Goal: Transaction & Acquisition: Purchase product/service

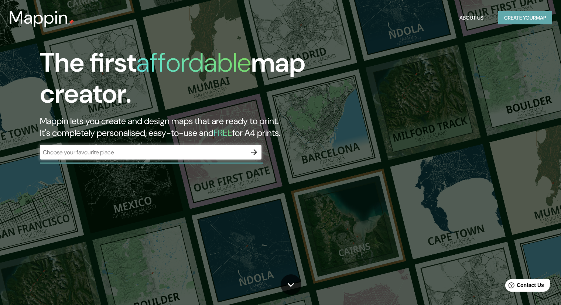
click at [498, 20] on button "Create your map" at bounding box center [525, 18] width 54 height 14
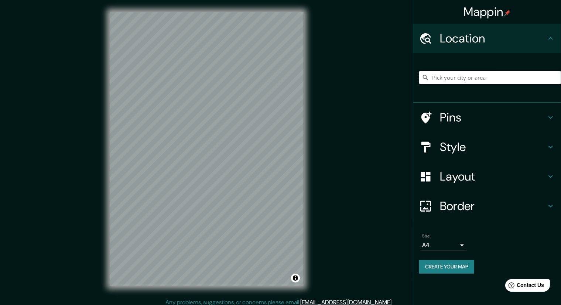
click at [465, 79] on input "Pick your city or area" at bounding box center [490, 77] width 142 height 13
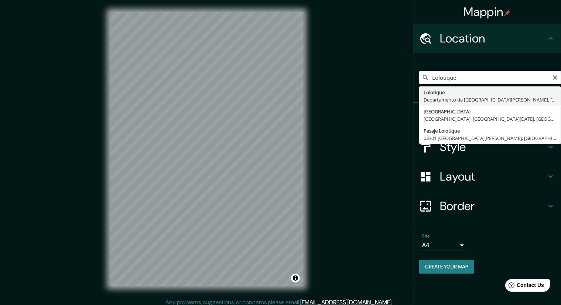
type input "Lolotique, [GEOGRAPHIC_DATA][DATE][PERSON_NAME], [GEOGRAPHIC_DATA][PERSON_NAME]"
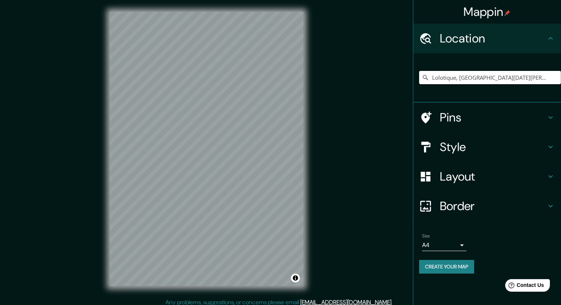
click at [555, 116] on icon at bounding box center [550, 117] width 9 height 9
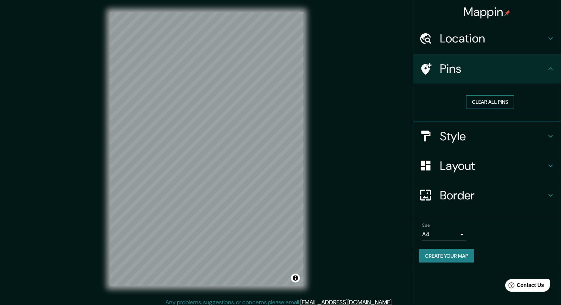
click at [500, 103] on button "Clear all pins" at bounding box center [490, 102] width 48 height 14
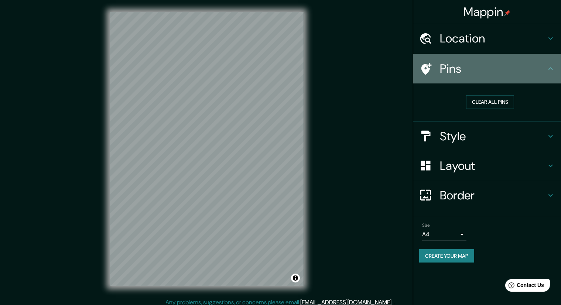
click at [424, 70] on icon at bounding box center [426, 69] width 10 height 12
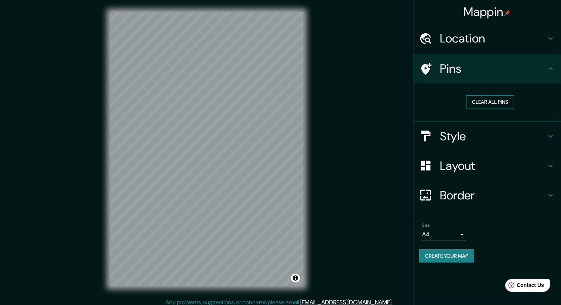
click at [487, 102] on button "Clear all pins" at bounding box center [490, 102] width 48 height 14
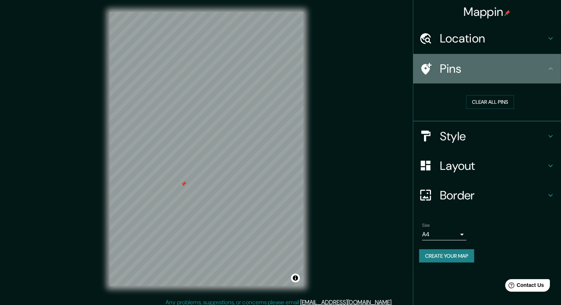
click at [549, 67] on icon at bounding box center [550, 68] width 9 height 9
click at [553, 68] on icon at bounding box center [550, 68] width 9 height 9
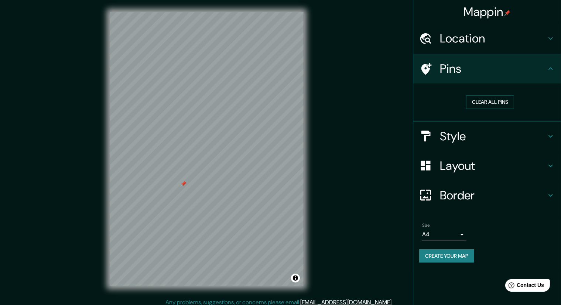
click at [551, 69] on icon at bounding box center [550, 68] width 4 height 3
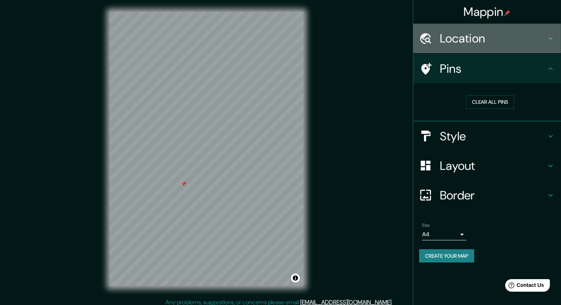
click at [558, 44] on div "Location" at bounding box center [487, 39] width 148 height 30
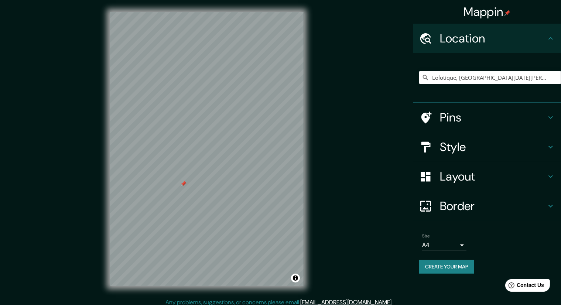
click at [183, 185] on div at bounding box center [184, 184] width 6 height 6
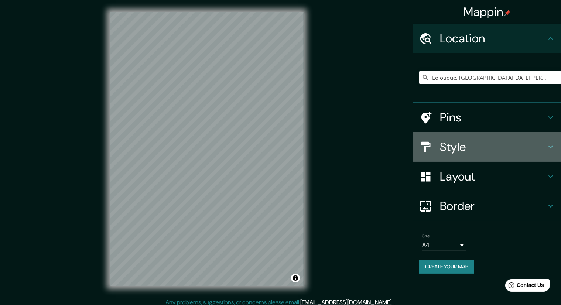
click at [553, 151] on icon at bounding box center [550, 147] width 9 height 9
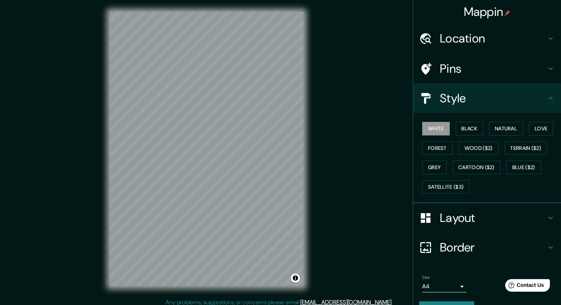
click at [446, 131] on div "White Black Natural Love Forest Wood ($2) Terrain ($2) Grey Cartoon ($2) Blue (…" at bounding box center [490, 158] width 142 height 78
click at [461, 130] on button "Black" at bounding box center [470, 129] width 28 height 14
click at [489, 124] on button "Natural" at bounding box center [506, 129] width 34 height 14
click at [533, 129] on button "Love" at bounding box center [541, 129] width 24 height 14
click at [430, 167] on button "Grey" at bounding box center [434, 168] width 24 height 14
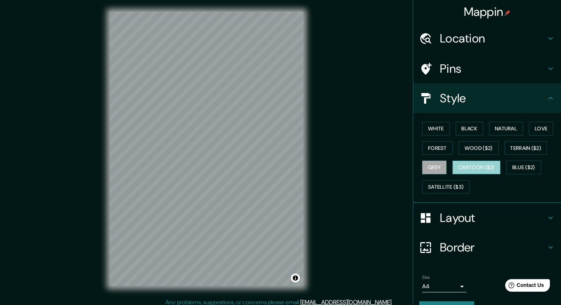
click at [486, 165] on button "Cartoon ($2)" at bounding box center [476, 168] width 48 height 14
click at [523, 164] on button "Blue ($2)" at bounding box center [523, 168] width 35 height 14
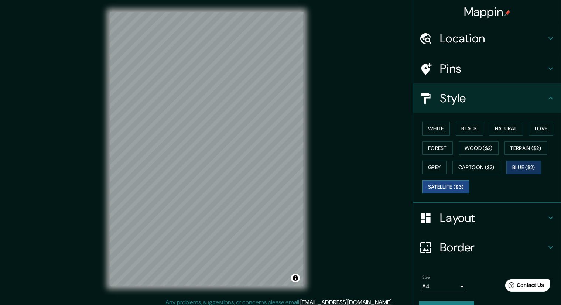
click at [451, 185] on button "Satellite ($3)" at bounding box center [445, 187] width 47 height 14
click at [425, 165] on button "Grey" at bounding box center [434, 168] width 24 height 14
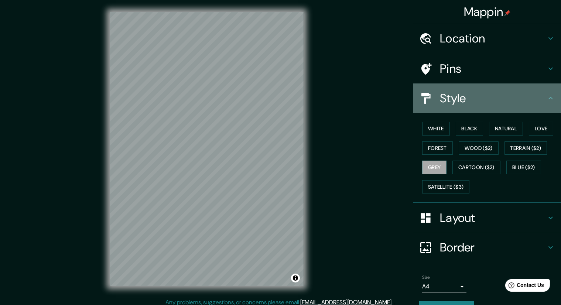
click at [536, 108] on div "Style" at bounding box center [487, 98] width 148 height 30
click at [546, 101] on icon at bounding box center [550, 98] width 9 height 9
click at [546, 98] on icon at bounding box center [550, 98] width 9 height 9
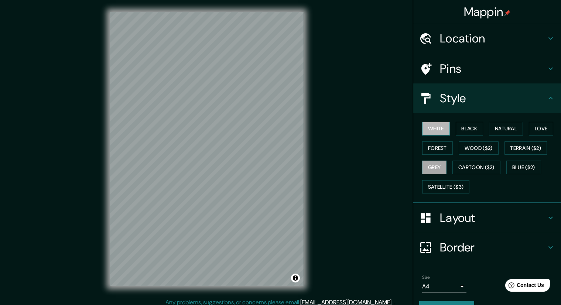
click at [428, 130] on button "White" at bounding box center [436, 129] width 28 height 14
click at [431, 167] on button "Grey" at bounding box center [434, 168] width 24 height 14
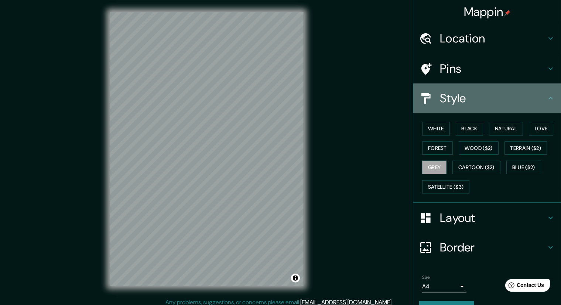
click at [431, 99] on div at bounding box center [429, 98] width 21 height 13
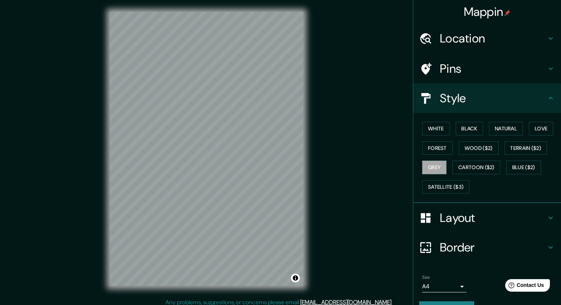
click at [546, 95] on icon at bounding box center [550, 98] width 9 height 9
click at [545, 74] on div "Pins" at bounding box center [487, 69] width 148 height 30
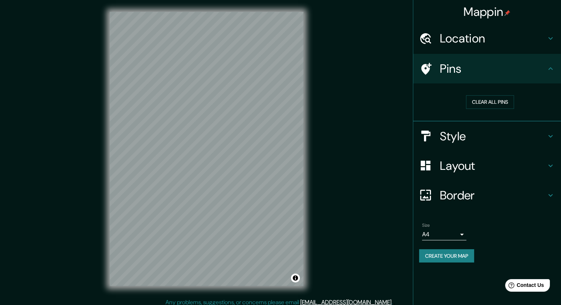
click at [551, 73] on div "Pins" at bounding box center [487, 69] width 148 height 30
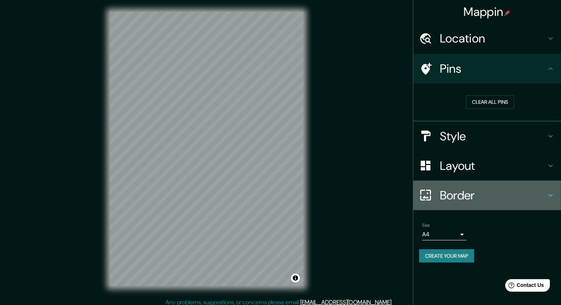
click at [551, 193] on icon at bounding box center [550, 195] width 9 height 9
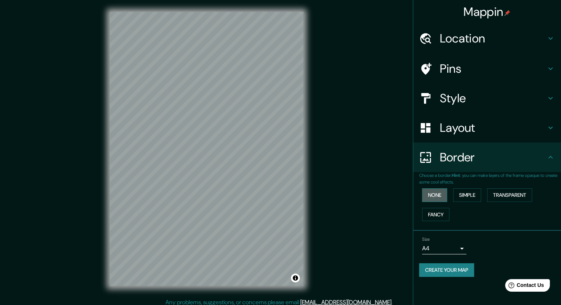
click at [436, 196] on button "None" at bounding box center [434, 195] width 25 height 14
click at [467, 196] on button "Simple" at bounding box center [467, 195] width 28 height 14
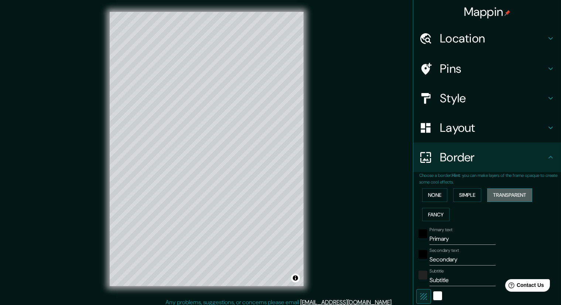
click at [498, 194] on button "Transparent" at bounding box center [509, 195] width 45 height 14
click at [434, 215] on button "Fancy" at bounding box center [435, 215] width 27 height 14
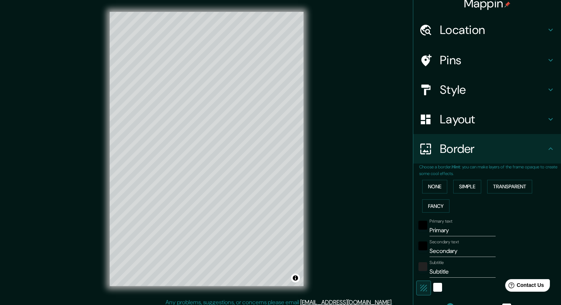
scroll to position [5, 0]
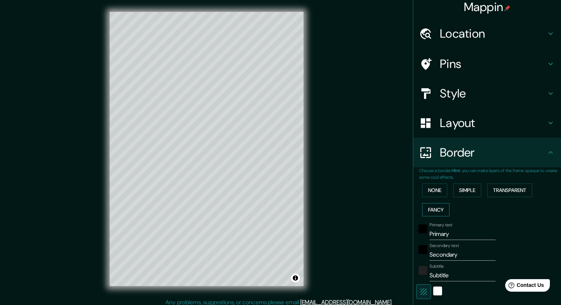
click at [431, 206] on button "Fancy" at bounding box center [435, 210] width 27 height 14
click at [471, 188] on button "Simple" at bounding box center [467, 191] width 28 height 14
click at [502, 184] on button "Transparent" at bounding box center [509, 191] width 45 height 14
click at [435, 187] on button "None" at bounding box center [434, 191] width 25 height 14
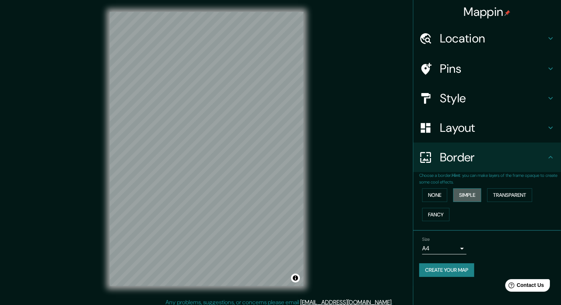
click at [456, 191] on button "Simple" at bounding box center [467, 195] width 28 height 14
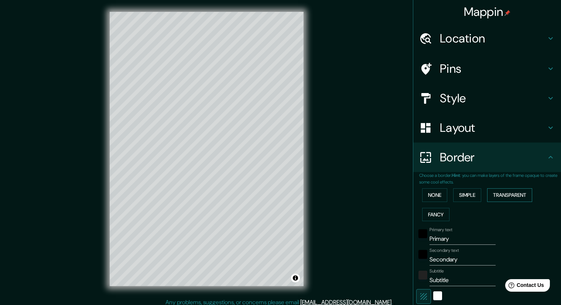
click at [489, 195] on button "Transparent" at bounding box center [509, 195] width 45 height 14
click at [436, 214] on button "Fancy" at bounding box center [435, 215] width 27 height 14
click at [461, 197] on button "Simple" at bounding box center [467, 195] width 28 height 14
click at [448, 238] on input "Primary" at bounding box center [462, 239] width 66 height 12
drag, startPoint x: 448, startPoint y: 238, endPoint x: 414, endPoint y: 237, distance: 34.0
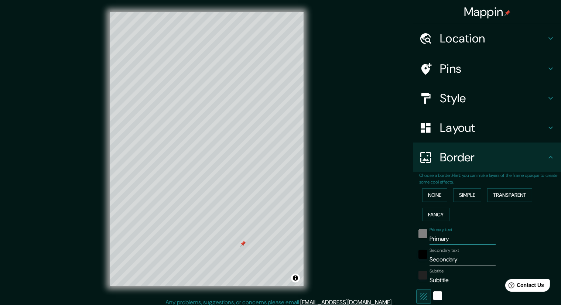
click at [416, 237] on div "Primary text Primary" at bounding box center [476, 236] width 121 height 18
type input "Lolotique"
click at [452, 261] on input "Secondary" at bounding box center [462, 260] width 66 height 12
drag, startPoint x: 452, startPoint y: 261, endPoint x: 408, endPoint y: 260, distance: 43.6
click at [413, 260] on div "Choose a border. Hint : you can make layers of the frame opaque to create some …" at bounding box center [487, 268] width 148 height 193
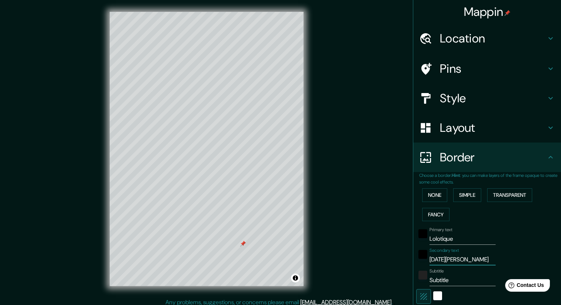
type input "[DATE][PERSON_NAME]"
click at [356, 266] on div "Mappin Location [GEOGRAPHIC_DATA], [GEOGRAPHIC_DATA][DATE][PERSON_NAME], [GEOGR…" at bounding box center [280, 155] width 561 height 310
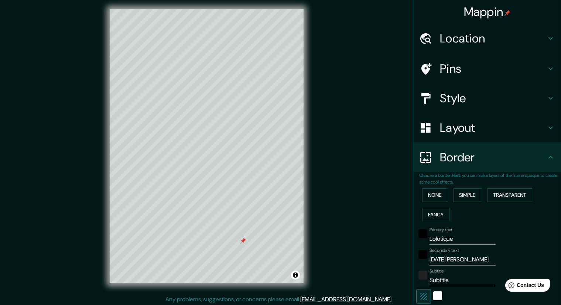
scroll to position [5, 0]
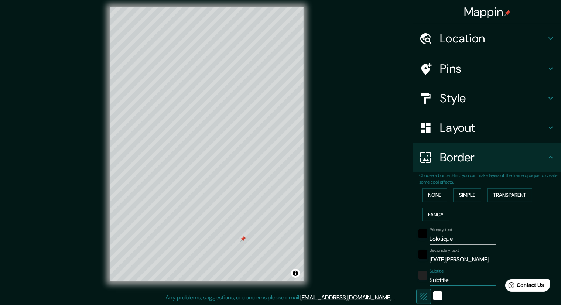
drag, startPoint x: 452, startPoint y: 275, endPoint x: 394, endPoint y: 277, distance: 58.4
click at [394, 277] on div "Mappin Location [GEOGRAPHIC_DATA], [GEOGRAPHIC_DATA][DATE][PERSON_NAME], [GEOGR…" at bounding box center [280, 150] width 561 height 310
click at [333, 231] on div "Mappin Location [GEOGRAPHIC_DATA], [GEOGRAPHIC_DATA][DATE][PERSON_NAME], [GEOGR…" at bounding box center [280, 150] width 561 height 310
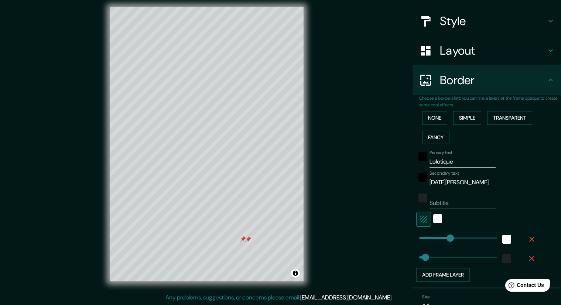
scroll to position [114, 0]
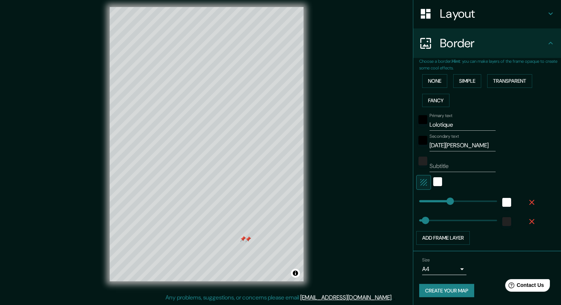
click at [247, 240] on div at bounding box center [248, 239] width 6 height 6
click at [243, 240] on div at bounding box center [243, 239] width 6 height 6
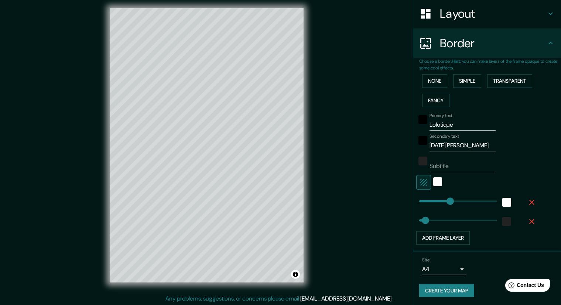
scroll to position [5, 0]
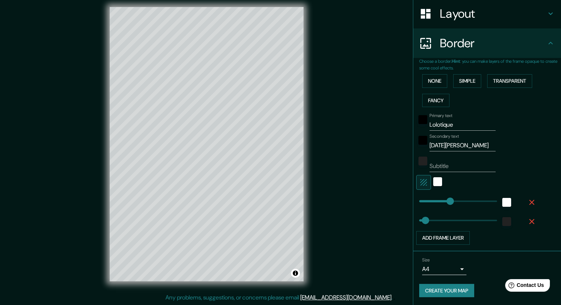
click at [433, 288] on button "Create your map" at bounding box center [446, 291] width 55 height 14
click at [546, 45] on icon at bounding box center [550, 43] width 9 height 9
click at [450, 45] on h4 "Border" at bounding box center [493, 43] width 106 height 15
click at [546, 14] on icon at bounding box center [550, 13] width 9 height 9
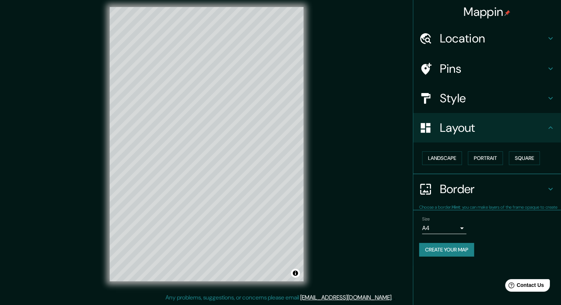
scroll to position [0, 0]
click at [450, 158] on button "Landscape" at bounding box center [442, 158] width 40 height 14
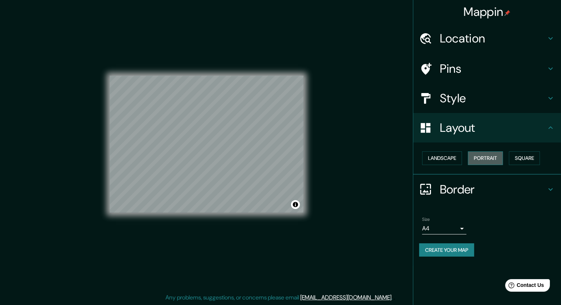
click at [474, 157] on button "Portrait" at bounding box center [485, 158] width 35 height 14
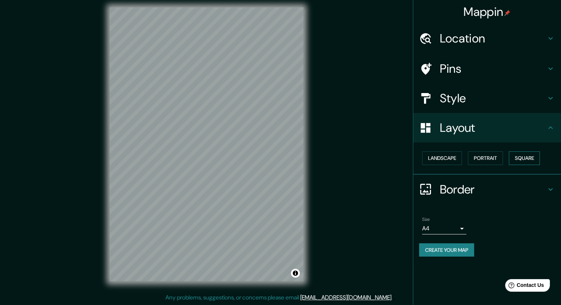
click at [518, 156] on button "Square" at bounding box center [524, 158] width 31 height 14
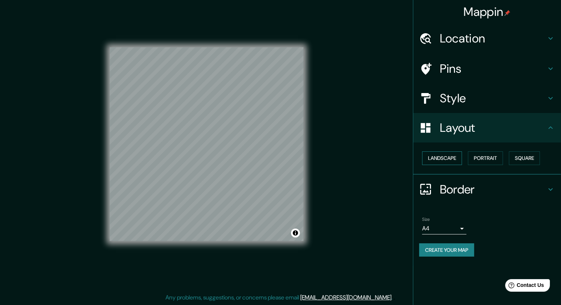
click at [442, 160] on button "Landscape" at bounding box center [442, 158] width 40 height 14
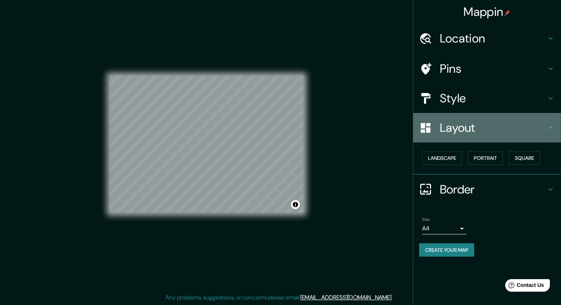
click at [552, 126] on icon at bounding box center [550, 127] width 9 height 9
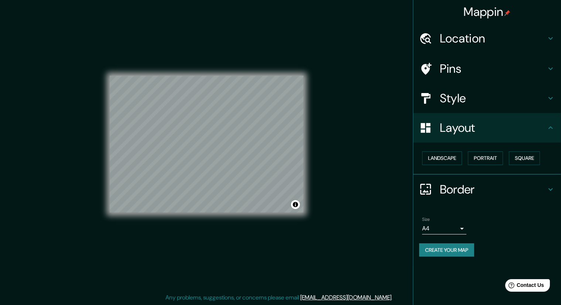
click at [549, 106] on div "Style" at bounding box center [487, 98] width 148 height 30
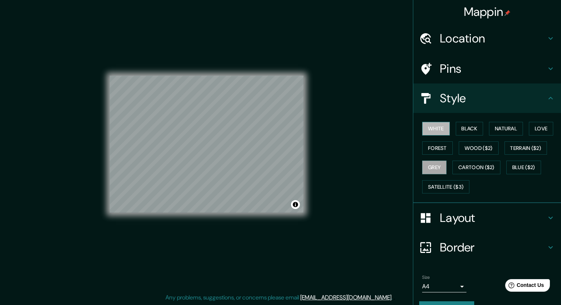
click at [433, 132] on button "White" at bounding box center [436, 129] width 28 height 14
click at [429, 144] on button "Forest" at bounding box center [437, 148] width 31 height 14
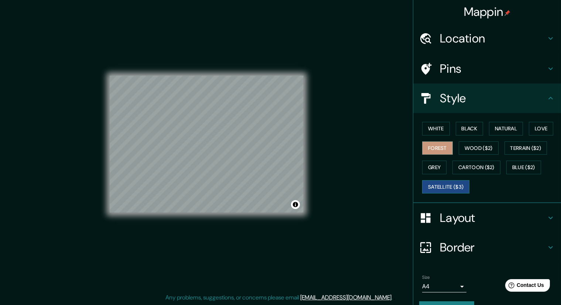
click at [445, 186] on button "Satellite ($3)" at bounding box center [445, 187] width 47 height 14
click at [432, 166] on button "Grey" at bounding box center [434, 168] width 24 height 14
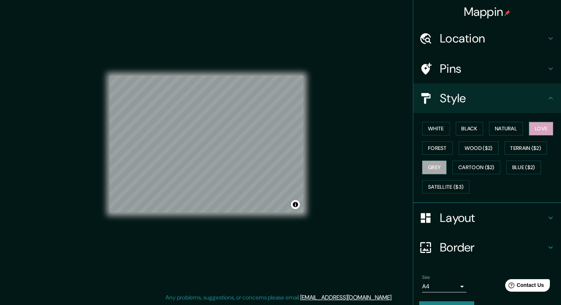
click at [535, 132] on button "Love" at bounding box center [541, 129] width 24 height 14
click at [490, 131] on button "Natural" at bounding box center [506, 129] width 34 height 14
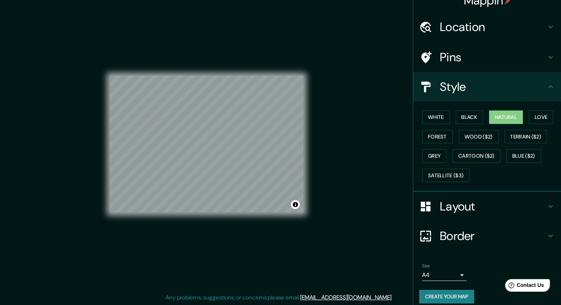
scroll to position [18, 0]
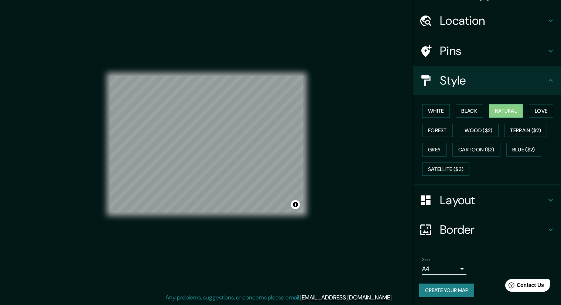
click at [431, 284] on button "Create your map" at bounding box center [446, 291] width 55 height 14
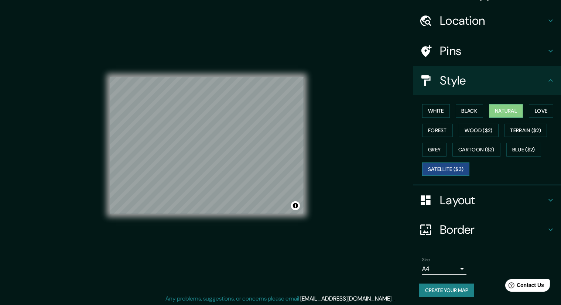
scroll to position [5, 0]
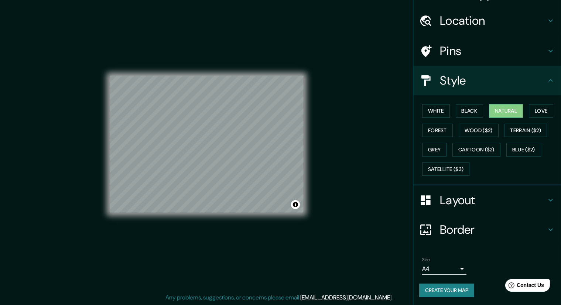
click at [455, 264] on body "Mappin Location [GEOGRAPHIC_DATA], [GEOGRAPHIC_DATA][DATE][PERSON_NAME], [GEOGR…" at bounding box center [280, 147] width 561 height 305
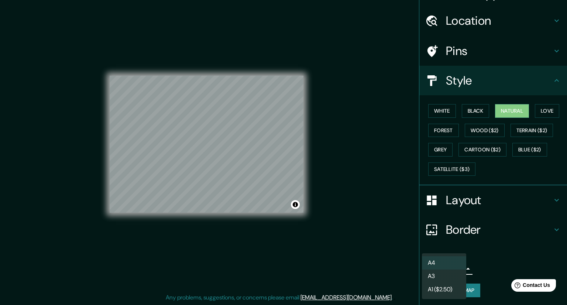
click at [442, 278] on li "A3" at bounding box center [444, 276] width 44 height 13
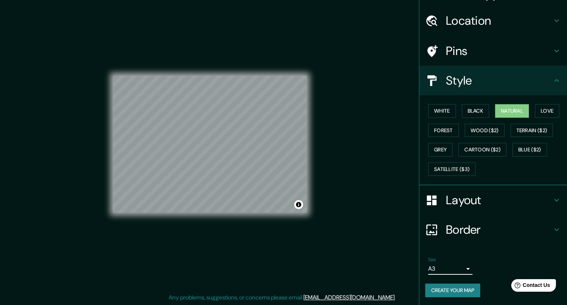
click at [445, 268] on body "Mappin Location [GEOGRAPHIC_DATA], [GEOGRAPHIC_DATA][DATE][PERSON_NAME], [GEOGR…" at bounding box center [283, 147] width 567 height 305
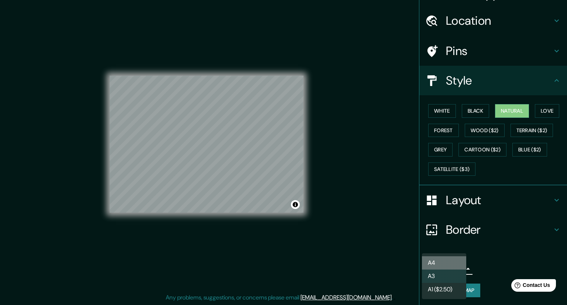
click at [430, 262] on li "A4" at bounding box center [444, 262] width 44 height 13
type input "single"
